Goal: Transaction & Acquisition: Download file/media

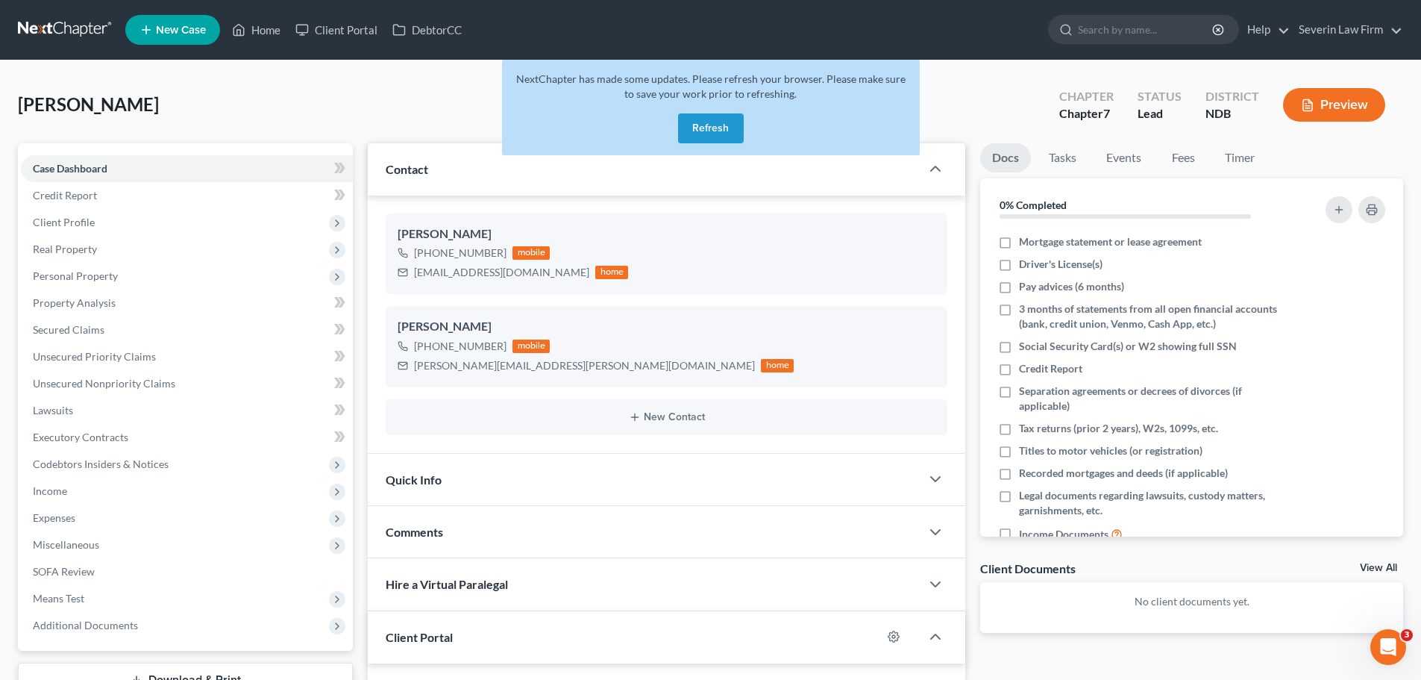
click at [718, 122] on button "Refresh" at bounding box center [711, 128] width 66 height 30
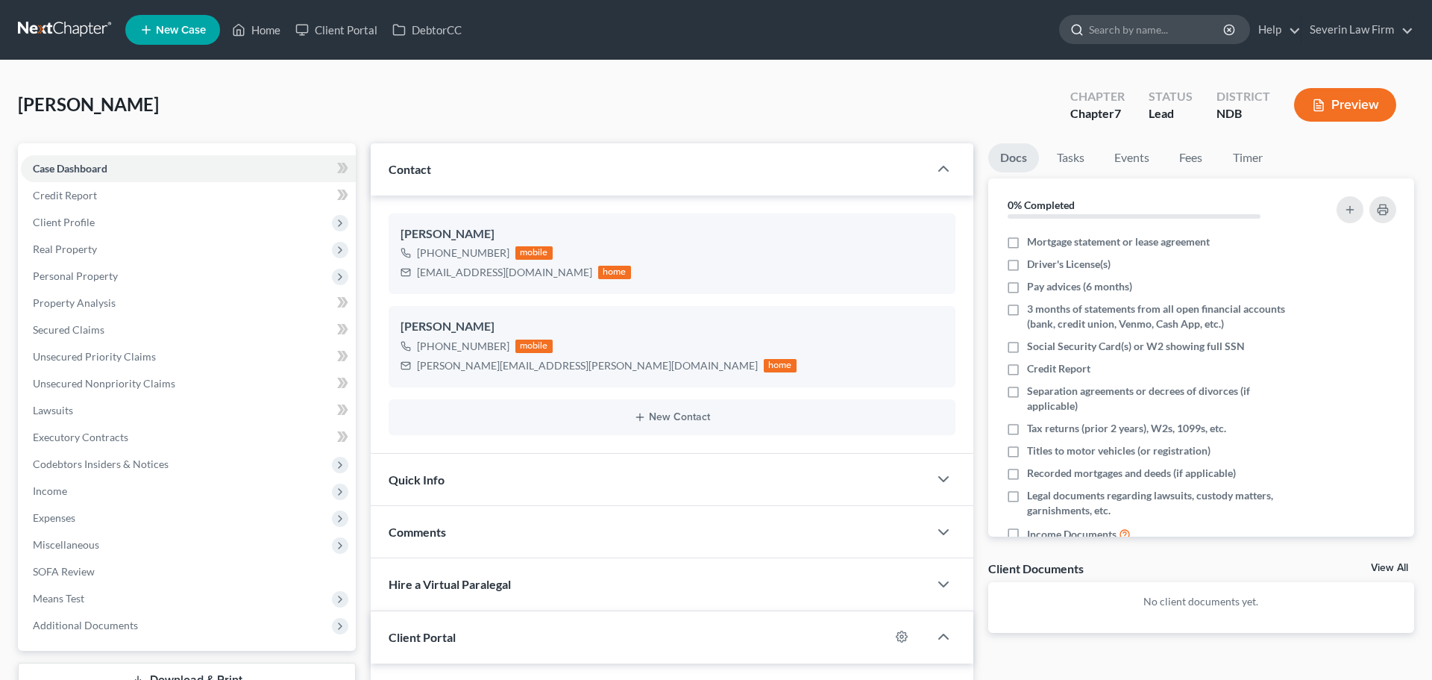
click at [1118, 28] on input "search" at bounding box center [1157, 30] width 137 height 28
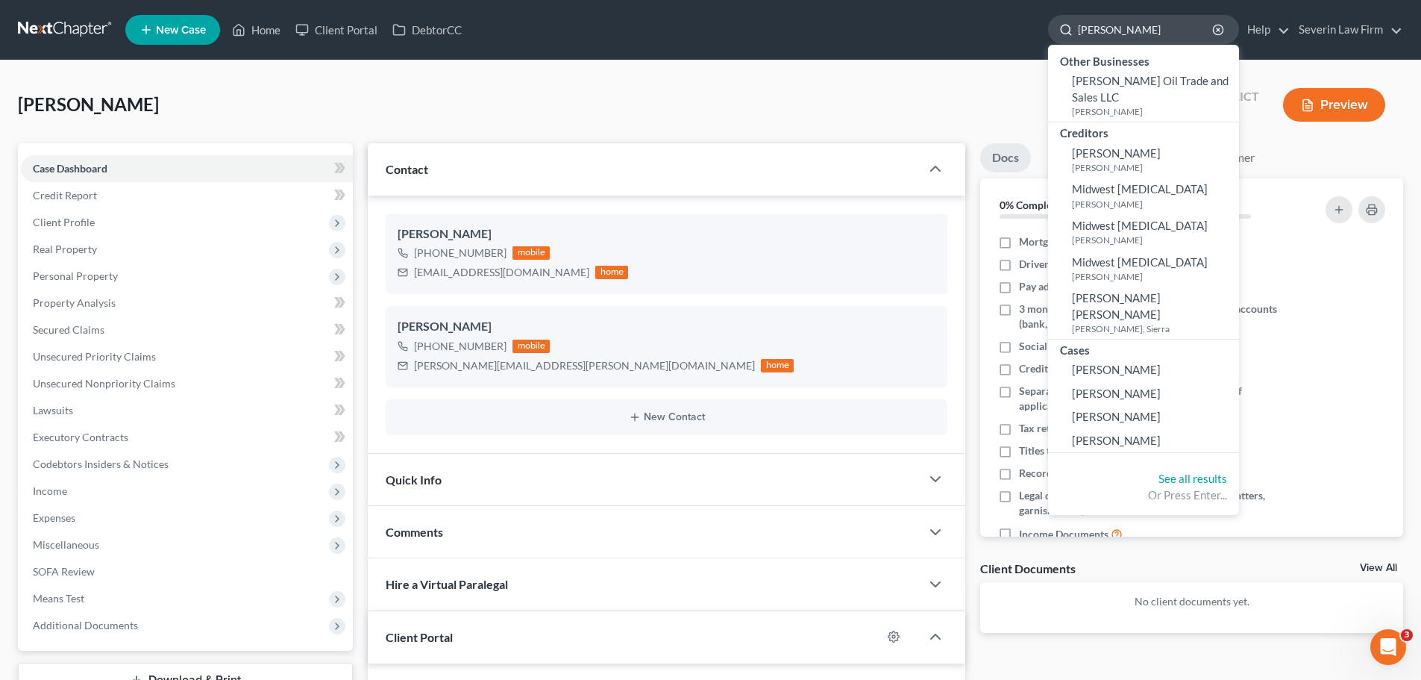
type input "[PERSON_NAME]"
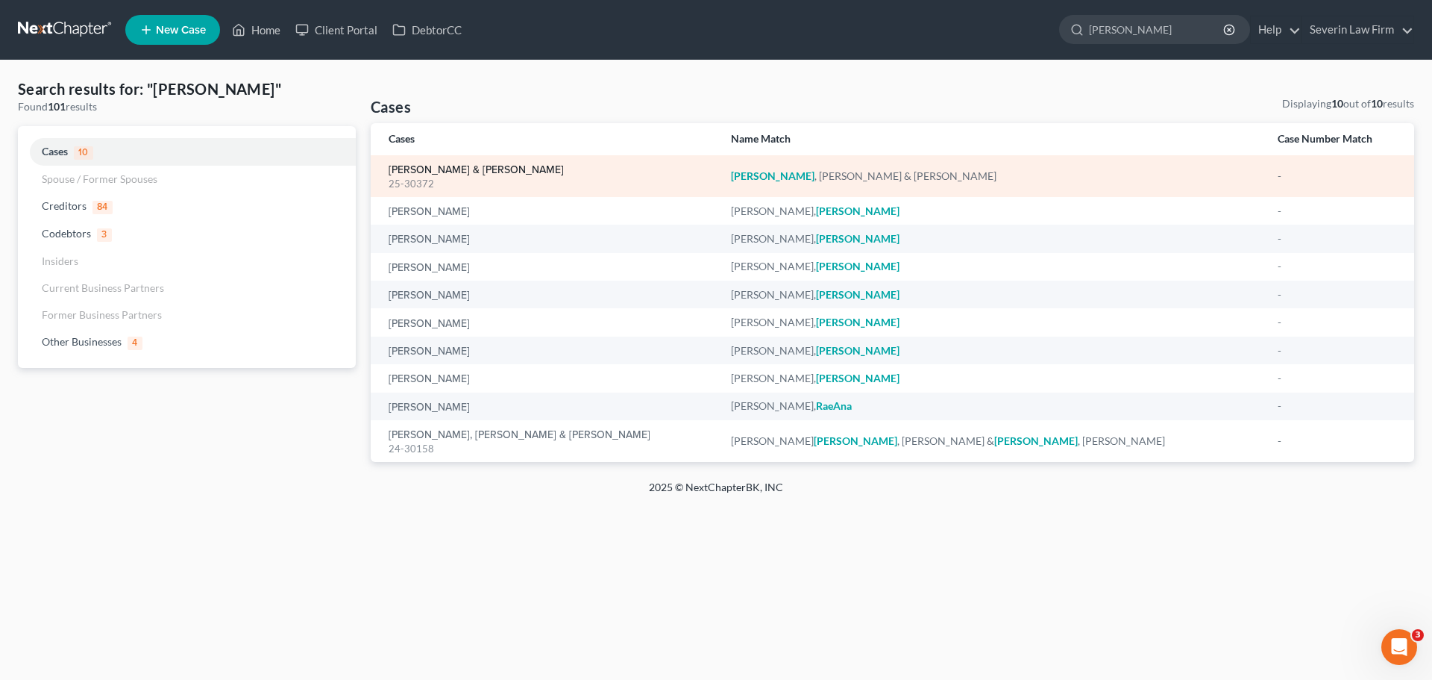
click at [448, 173] on link "[PERSON_NAME] & [PERSON_NAME]" at bounding box center [476, 170] width 175 height 10
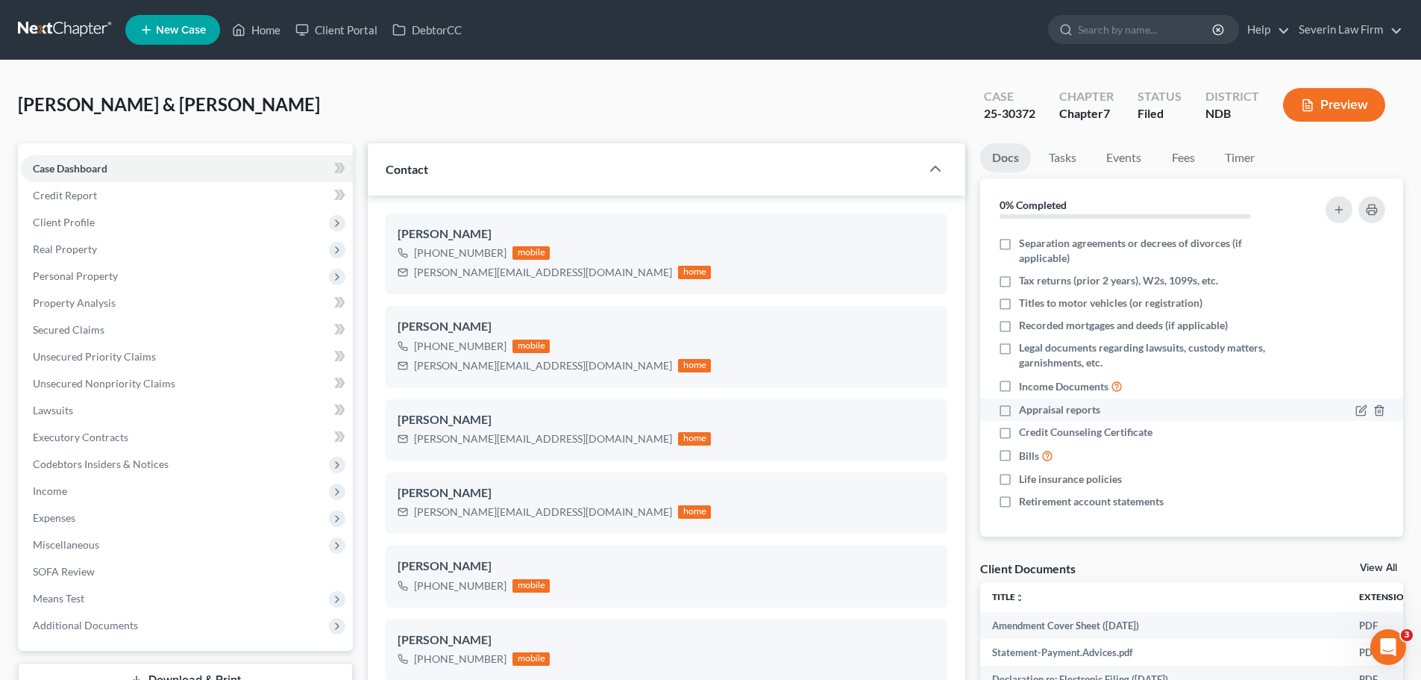
scroll to position [852, 0]
drag, startPoint x: 1385, startPoint y: 567, endPoint x: 1375, endPoint y: 560, distance: 12.2
click at [1385, 568] on link "View All" at bounding box center [1378, 568] width 37 height 10
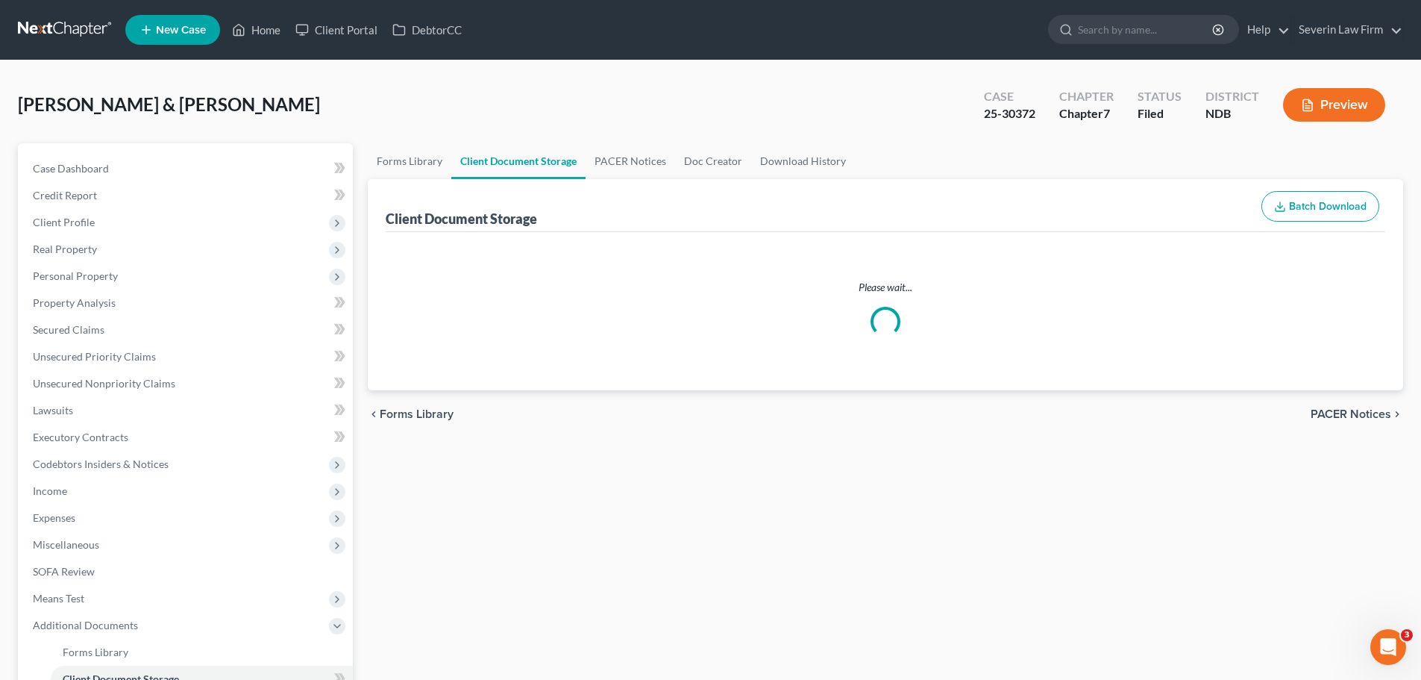
select select "0"
select select "3"
select select "4"
select select "5"
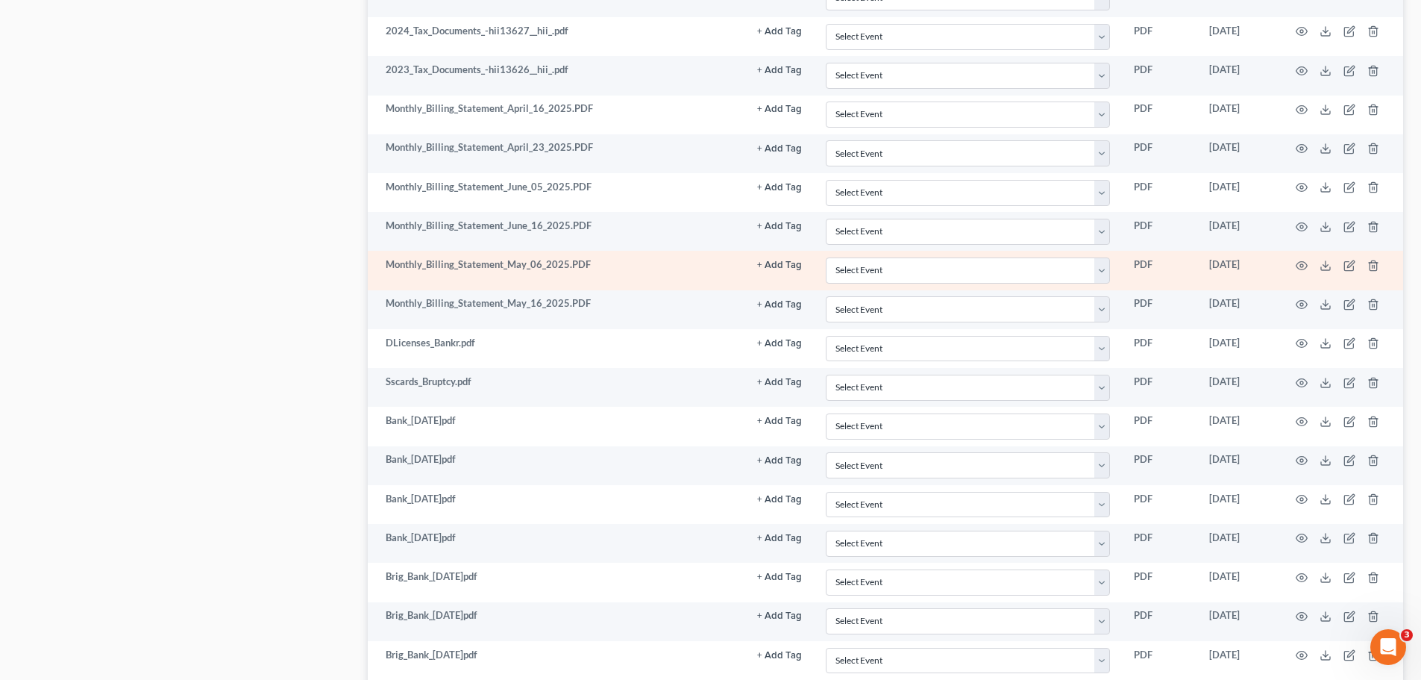
scroll to position [1044, 0]
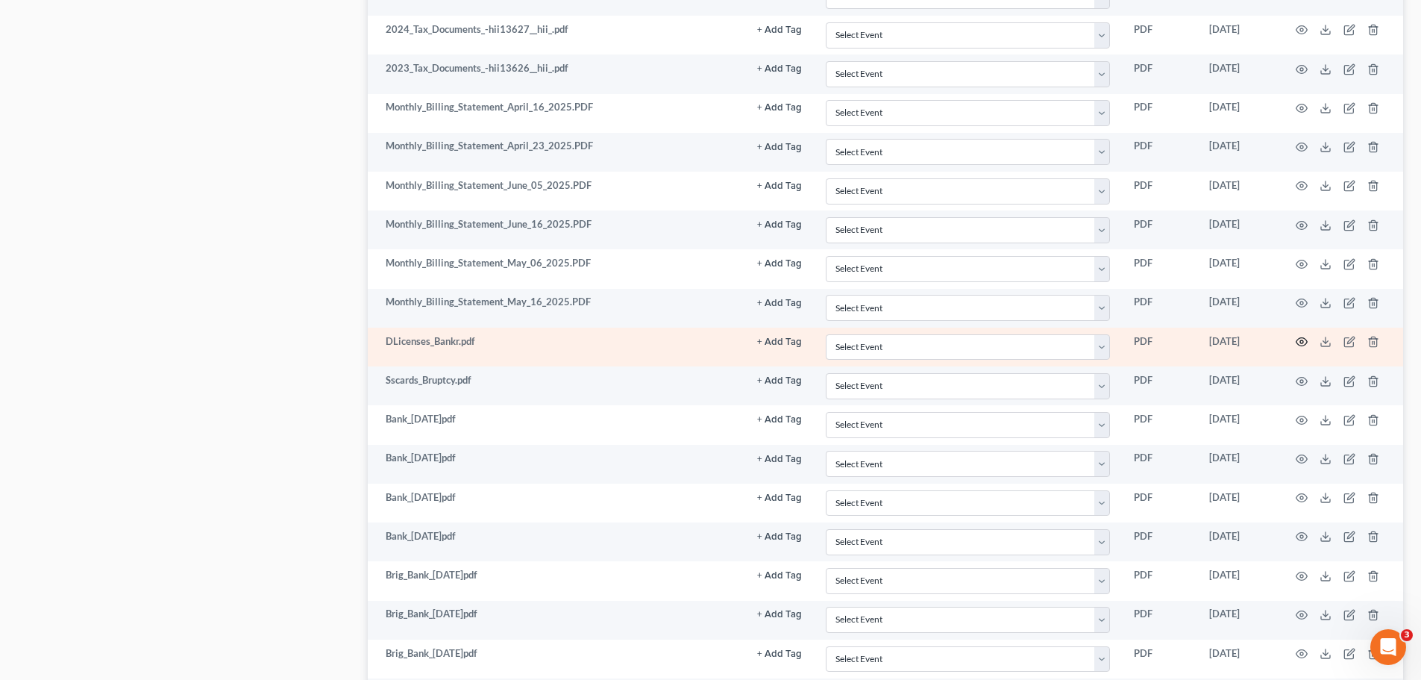
click at [1300, 342] on icon "button" at bounding box center [1302, 342] width 12 height 12
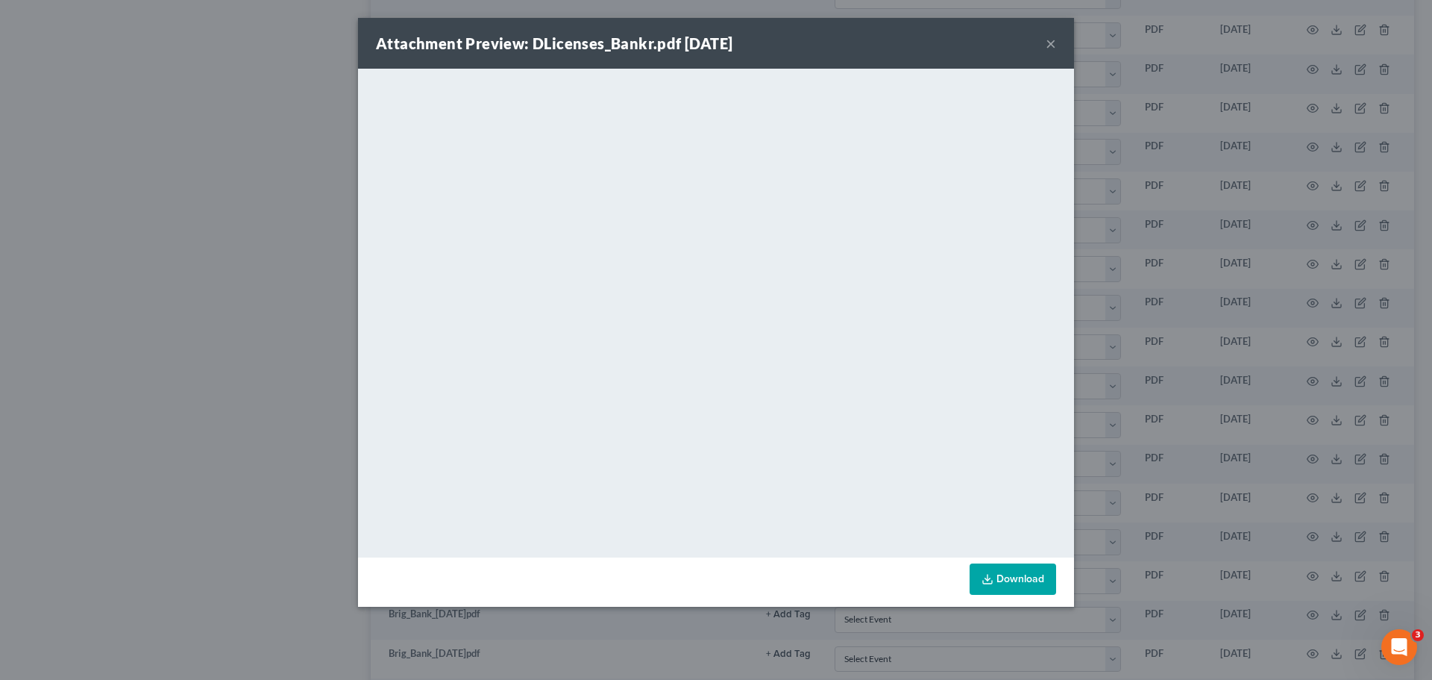
click at [1041, 43] on div "Attachment Preview: DLicenses_Bankr.pdf [DATE] ×" at bounding box center [716, 43] width 716 height 51
click at [1047, 42] on button "×" at bounding box center [1051, 43] width 10 height 18
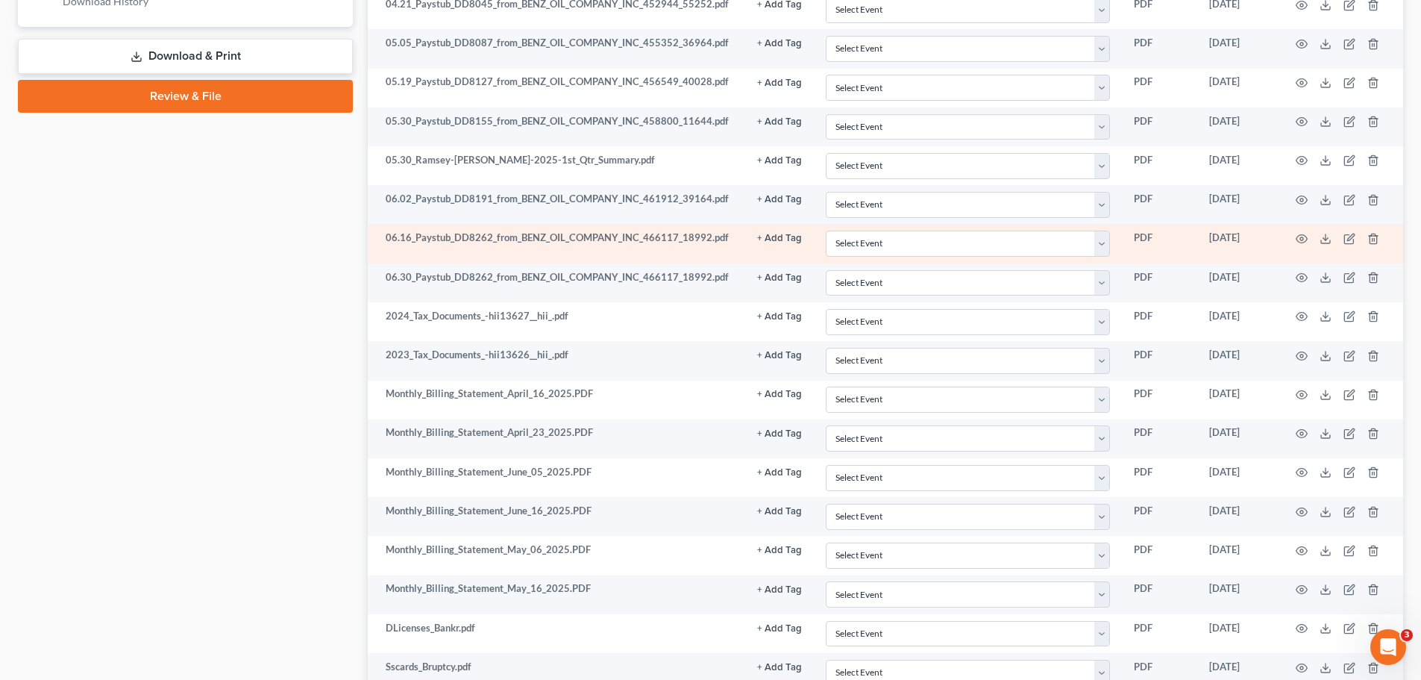
scroll to position [784, 0]
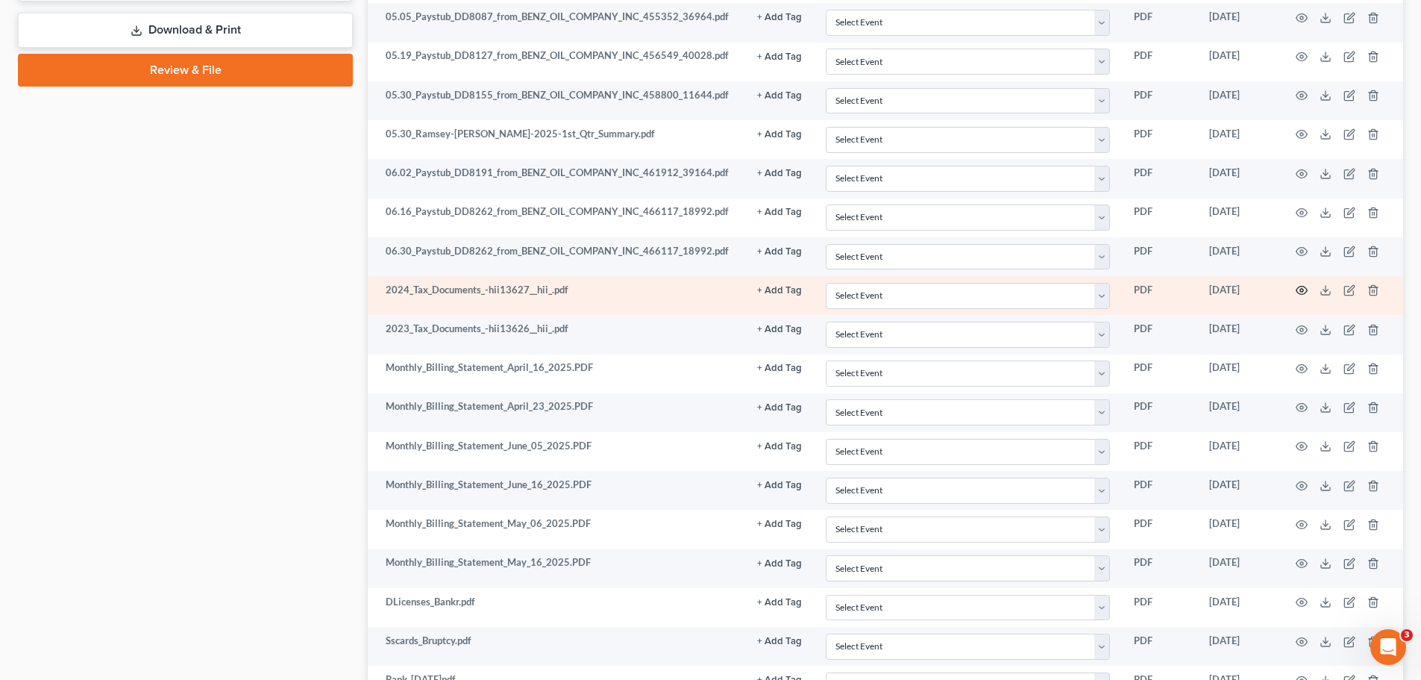
click at [1300, 289] on icon "button" at bounding box center [1302, 290] width 12 height 12
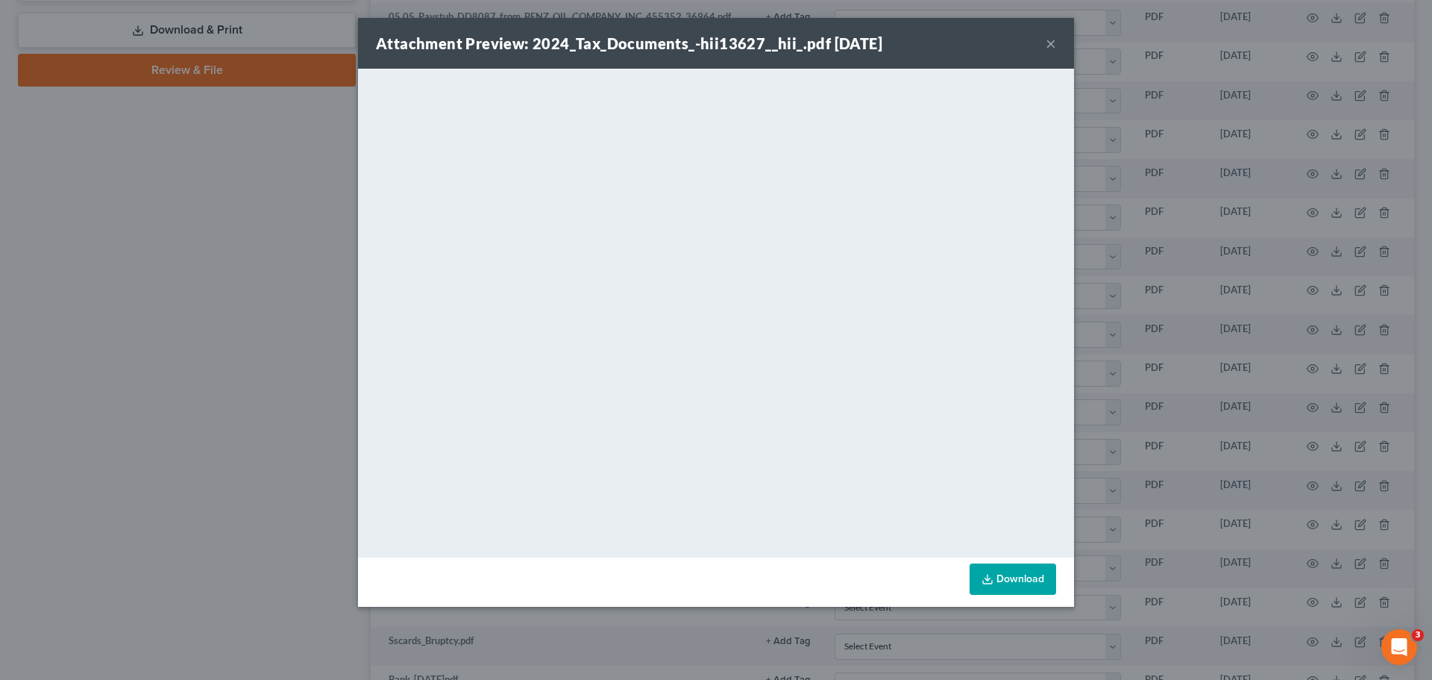
click at [1015, 580] on link "Download" at bounding box center [1013, 578] width 87 height 31
click at [1049, 44] on button "×" at bounding box center [1051, 43] width 10 height 18
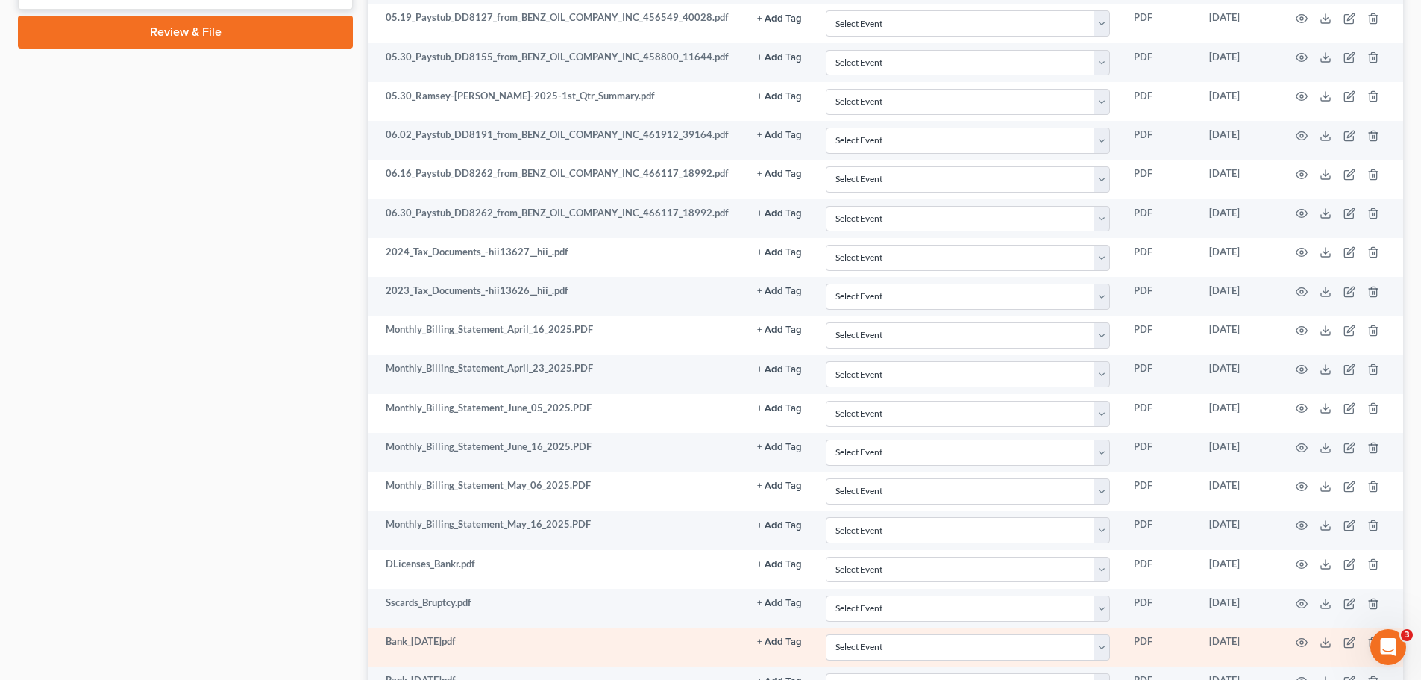
scroll to position [1083, 0]
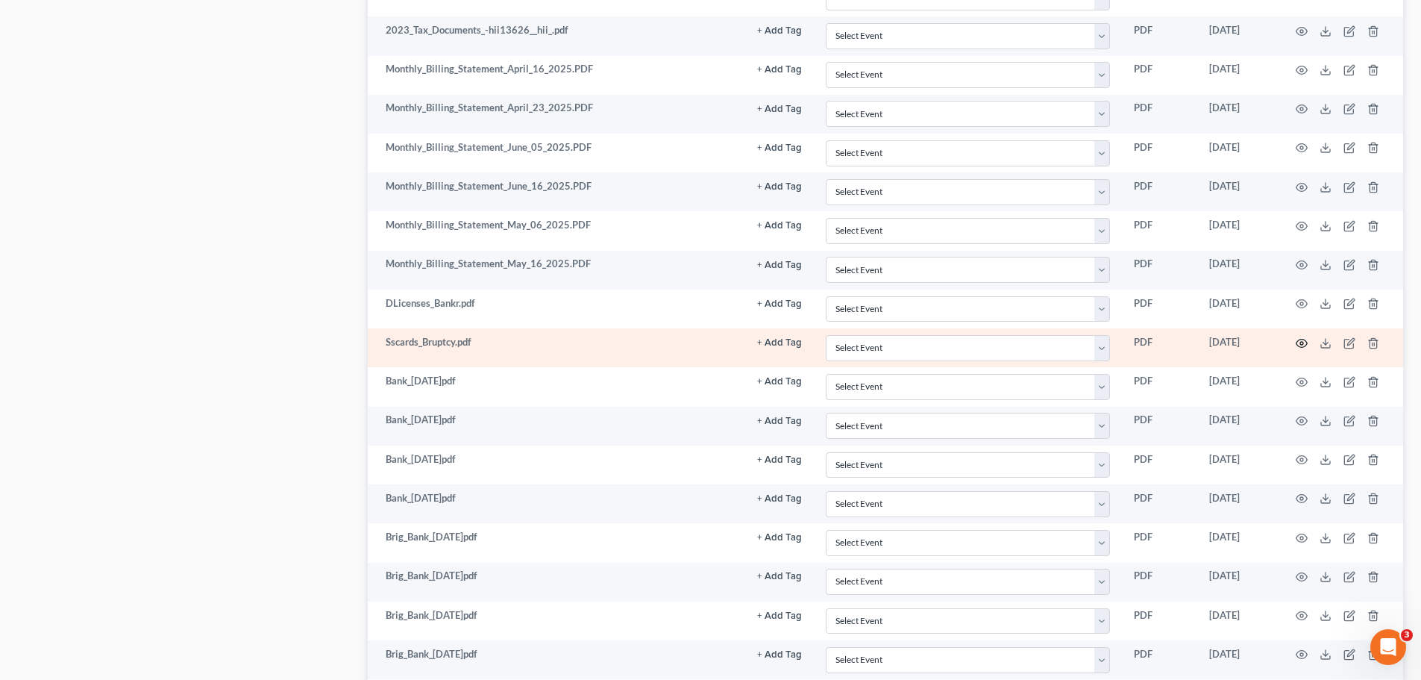
click at [1299, 339] on icon "button" at bounding box center [1302, 343] width 11 height 8
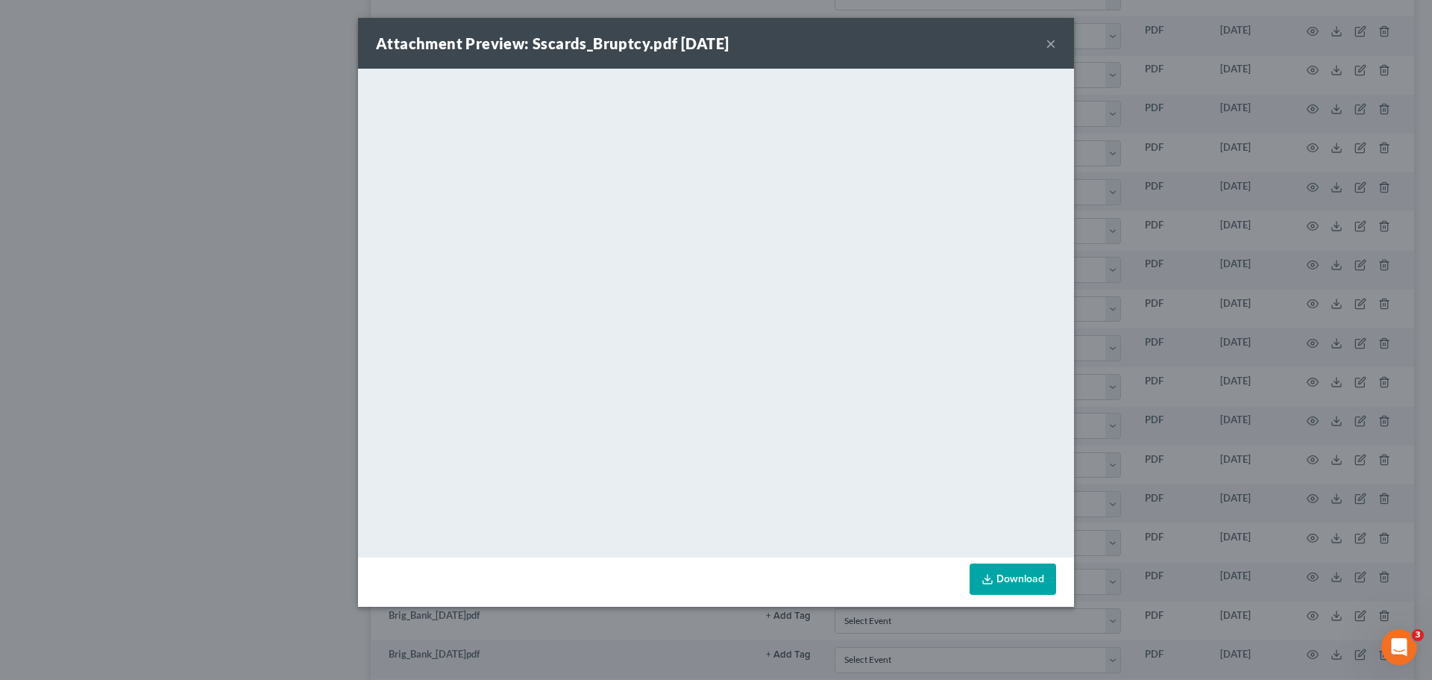
click at [1012, 579] on link "Download" at bounding box center [1013, 578] width 87 height 31
click at [1056, 48] on button "×" at bounding box center [1051, 43] width 10 height 18
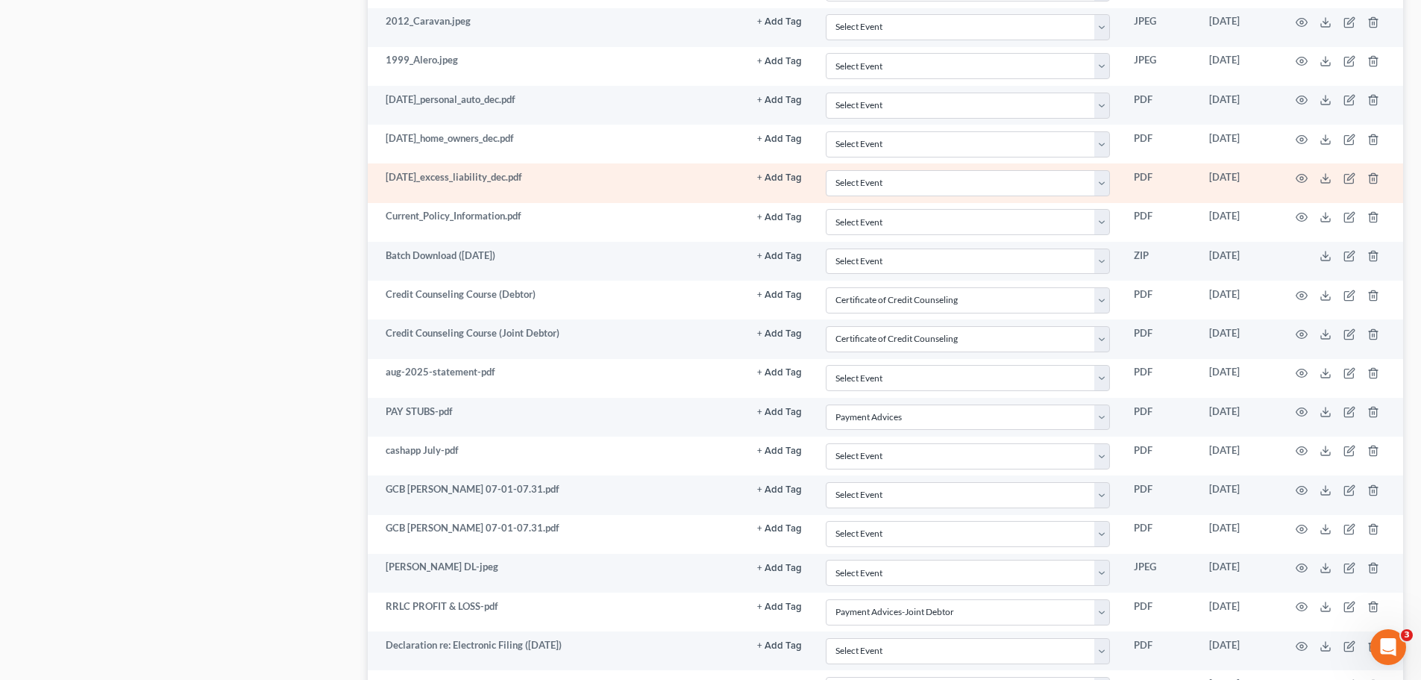
scroll to position [1829, 0]
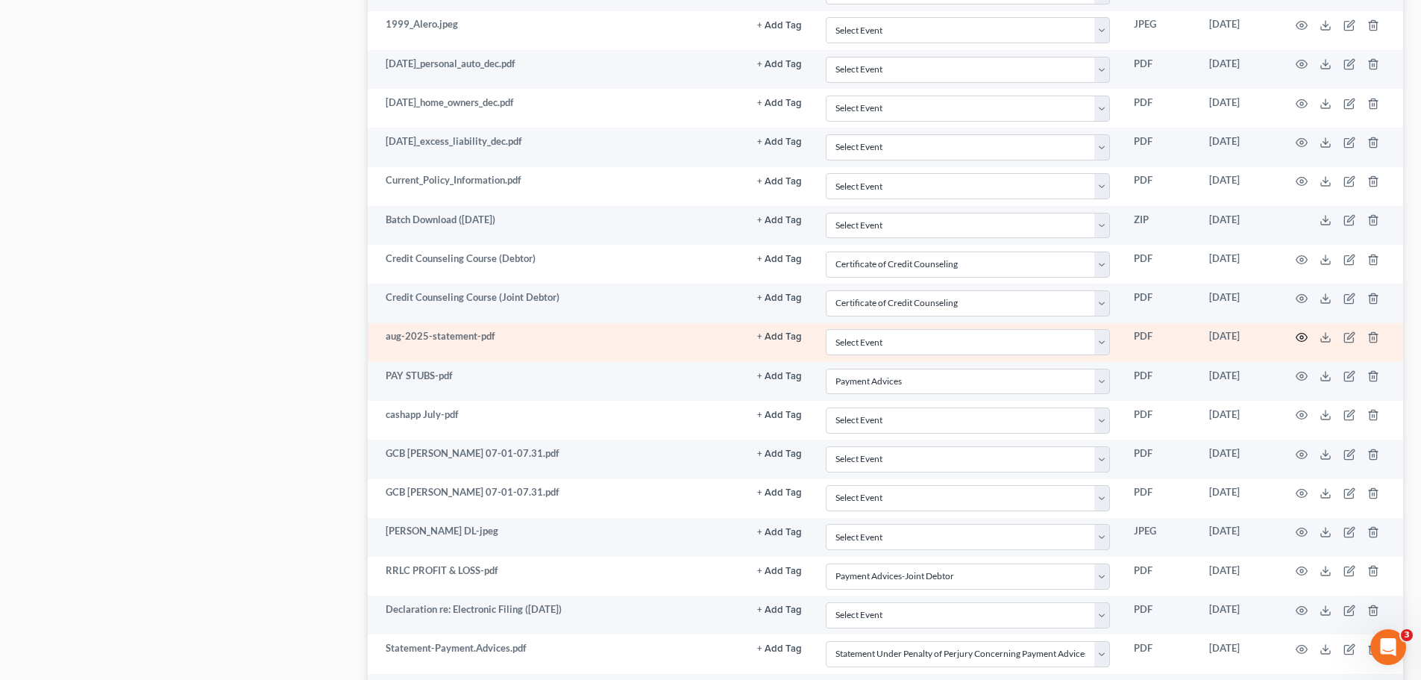
click at [1299, 339] on icon "button" at bounding box center [1302, 337] width 12 height 12
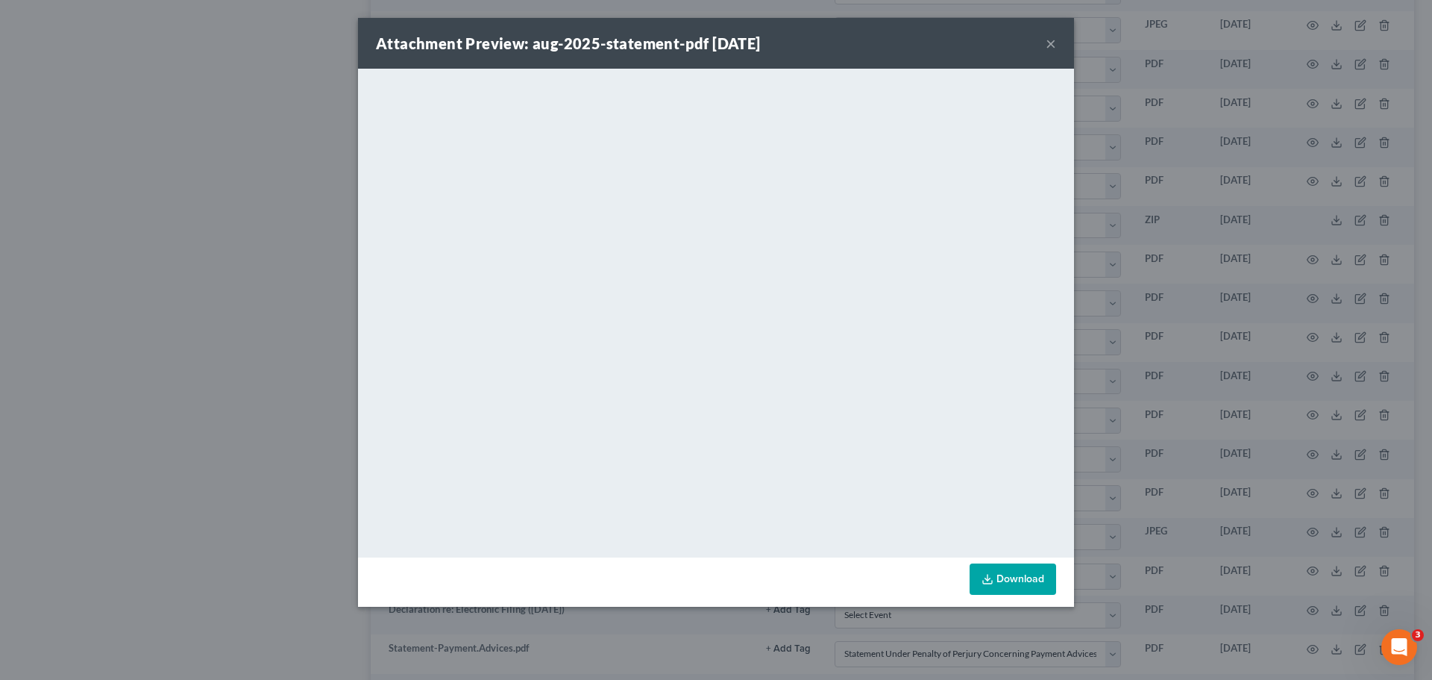
click at [1050, 43] on button "×" at bounding box center [1051, 43] width 10 height 18
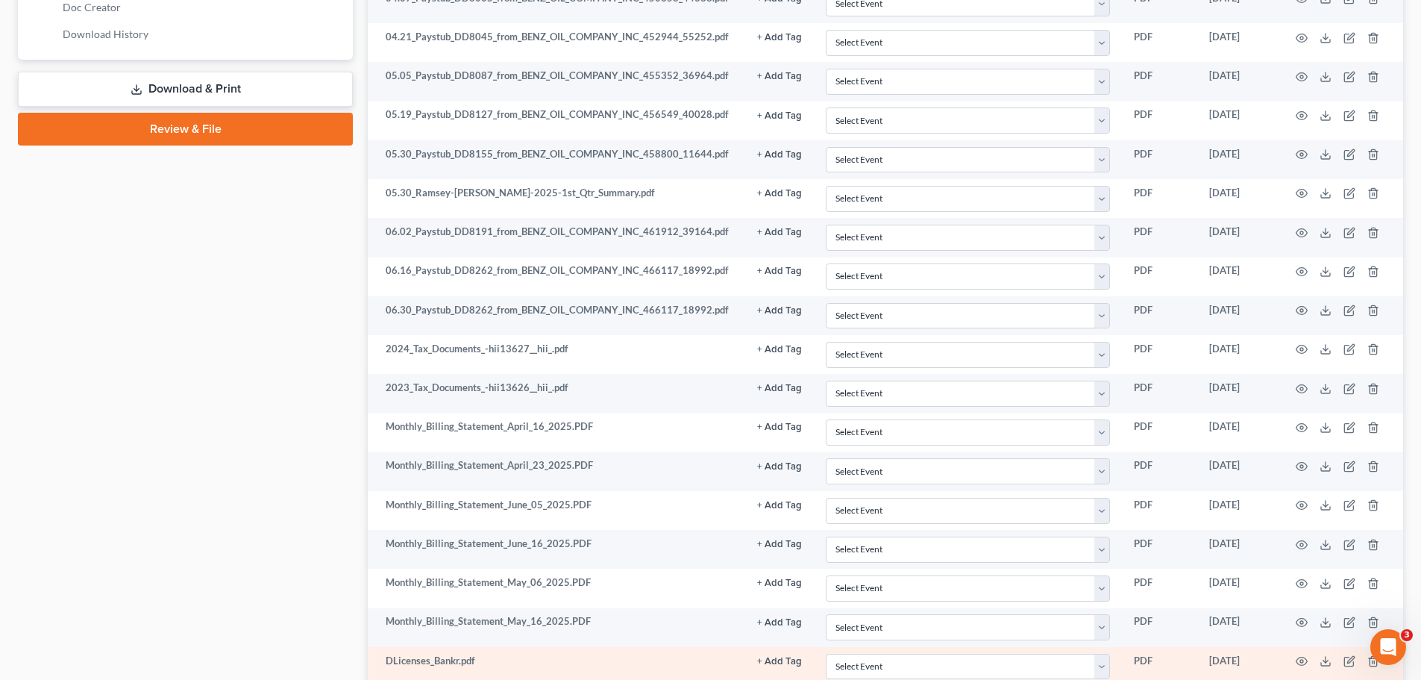
scroll to position [709, 0]
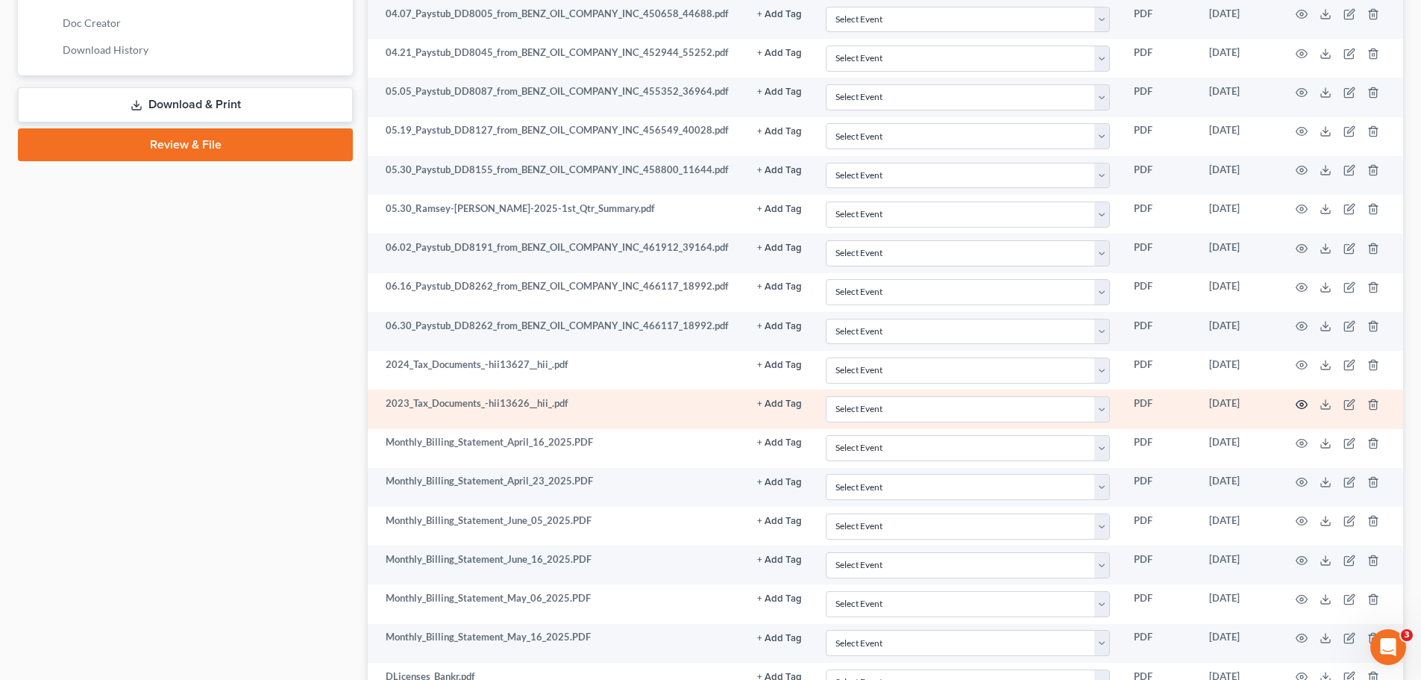
click at [1303, 403] on circle "button" at bounding box center [1301, 404] width 3 height 3
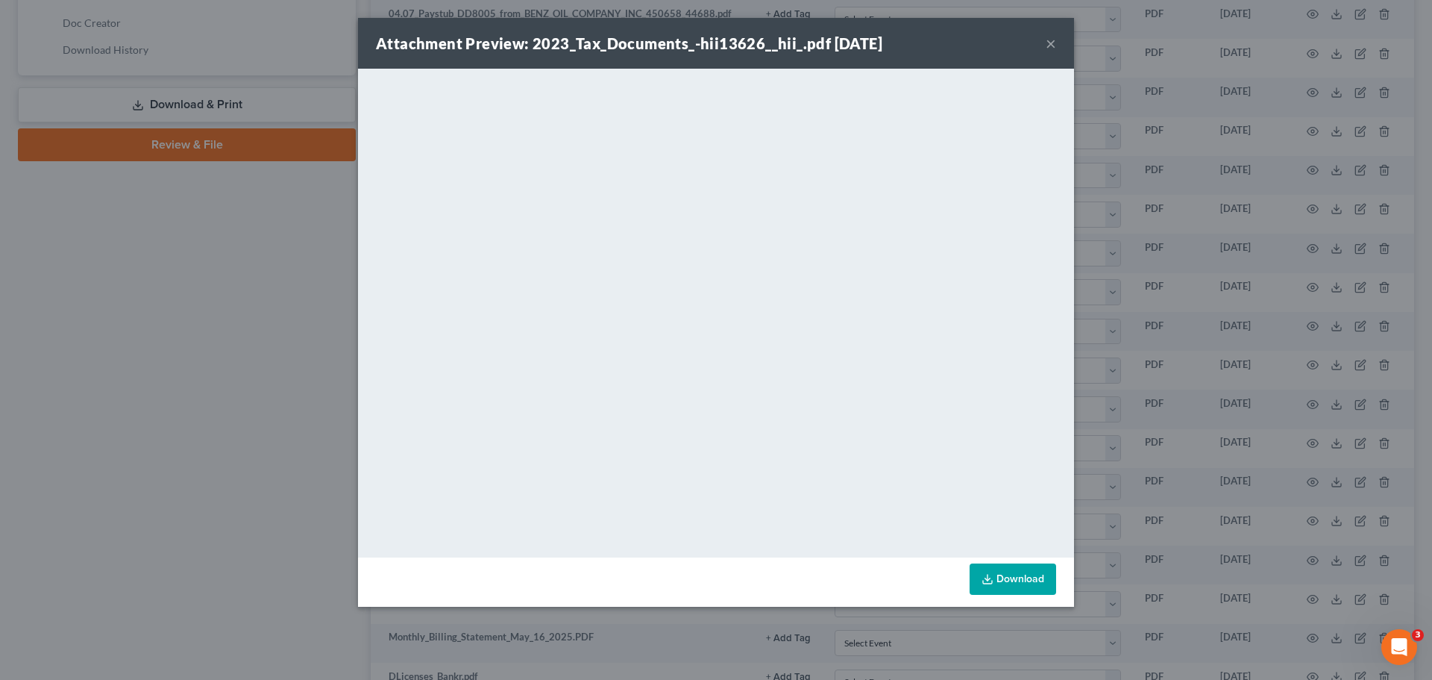
click at [1018, 581] on link "Download" at bounding box center [1013, 578] width 87 height 31
click at [1053, 40] on button "×" at bounding box center [1051, 43] width 10 height 18
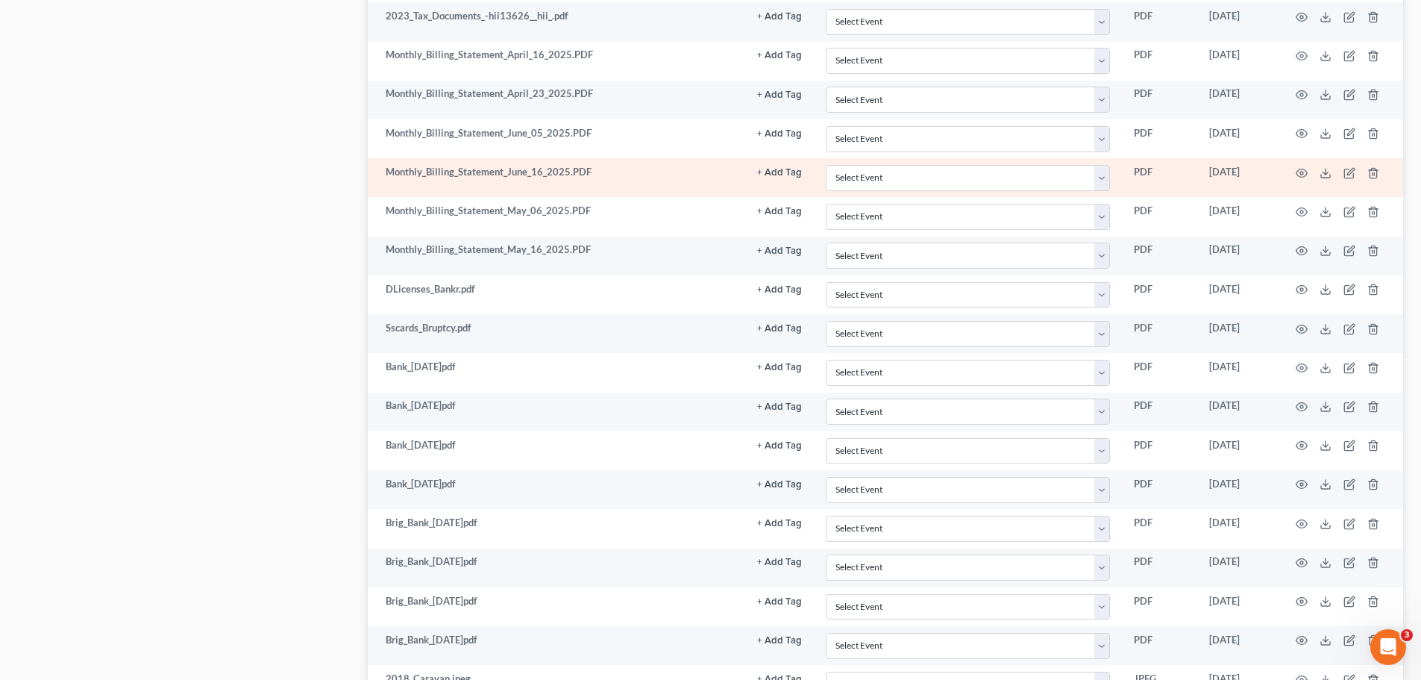
scroll to position [1157, 0]
